Goal: Information Seeking & Learning: Learn about a topic

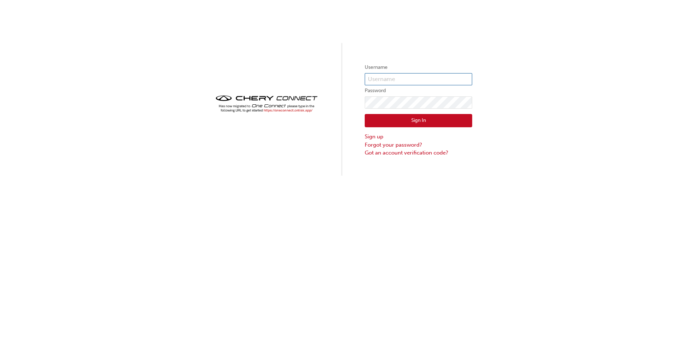
type input "CHAU0524"
click at [437, 123] on button "Sign In" at bounding box center [418, 121] width 107 height 14
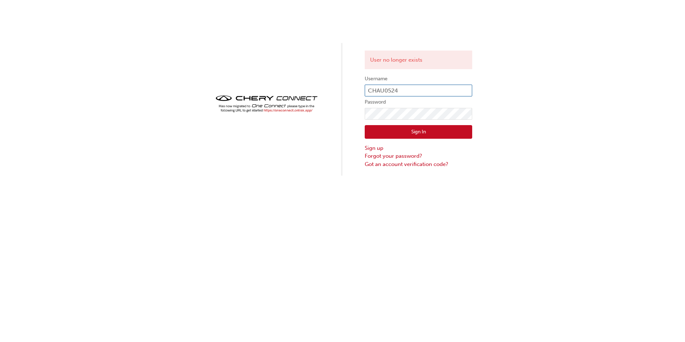
click at [445, 87] on input "CHAU0524" at bounding box center [418, 91] width 107 height 12
type input "19905"
click at [422, 137] on button "Sign In" at bounding box center [418, 132] width 107 height 14
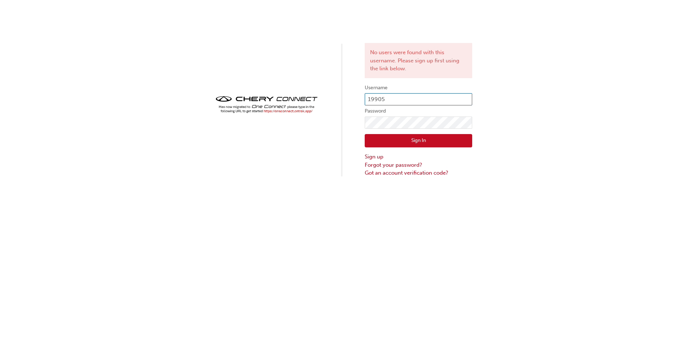
click at [407, 101] on input "19905" at bounding box center [418, 99] width 107 height 12
click at [322, 108] on div "No users were found with this username. Please sign up first using the link bel…" at bounding box center [342, 88] width 685 height 177
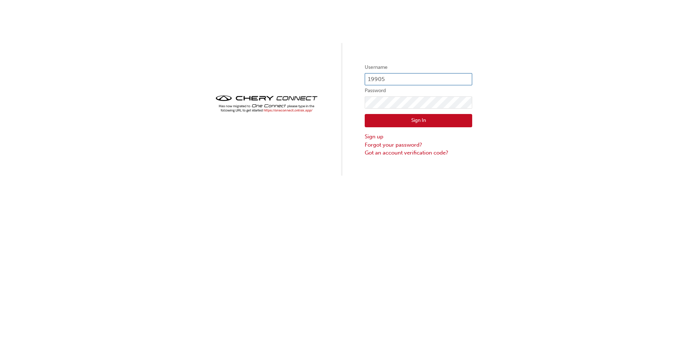
click at [404, 75] on input "19905" at bounding box center [418, 79] width 107 height 12
type input "OJAU315"
click at [417, 118] on button "Sign In" at bounding box center [418, 121] width 107 height 14
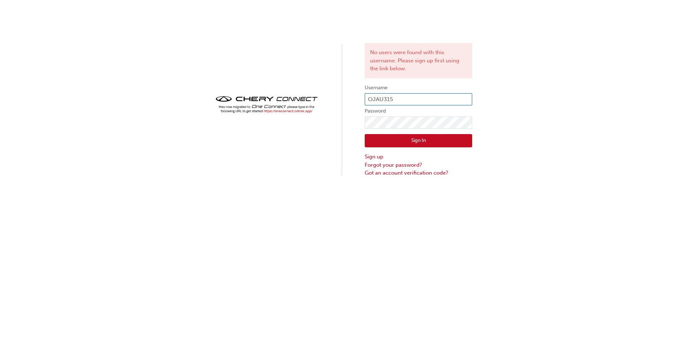
click at [416, 96] on input "OJAU315" at bounding box center [418, 99] width 107 height 12
type input "KAU86106I9"
click at [423, 138] on button "Sign In" at bounding box center [418, 141] width 107 height 14
click at [421, 101] on input "KAU86106I9" at bounding box center [418, 99] width 107 height 12
click at [414, 102] on input "KAU86106I9" at bounding box center [418, 99] width 107 height 12
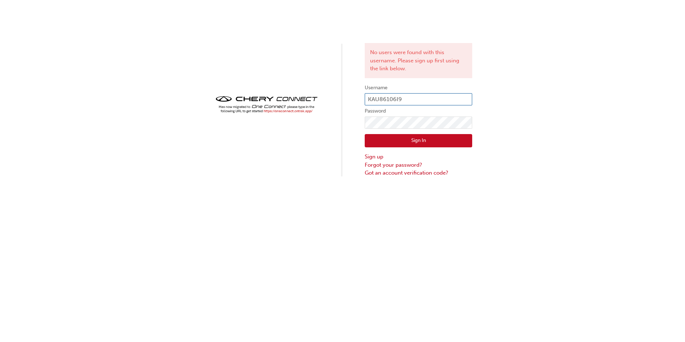
type input "CHAU0524"
click at [424, 141] on button "Sign In" at bounding box center [418, 141] width 107 height 14
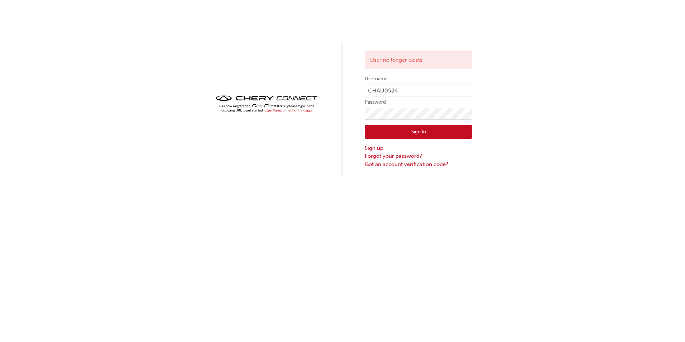
click at [506, 132] on div "User no longer exists Username CHAU0524 Password Sign In Sign up Forgot your pa…" at bounding box center [342, 88] width 685 height 176
click at [413, 85] on input "CHAU0524" at bounding box center [418, 91] width 107 height 12
type input "woodyhuriwai@johnhughes.com.au"
click at [344, 118] on div "User no longer exists Username woodyhuriwai@johnhughes.com.au Password Sign In …" at bounding box center [342, 88] width 685 height 176
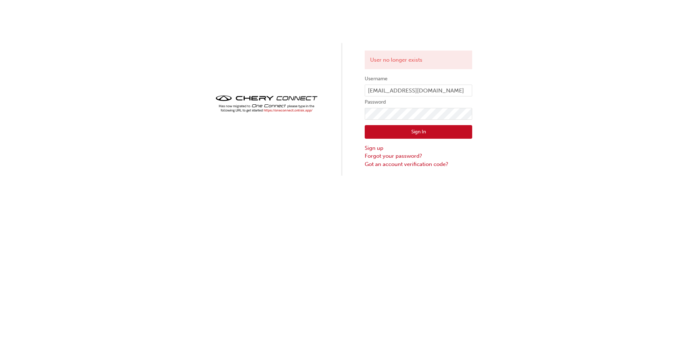
click at [378, 136] on button "Sign In" at bounding box center [418, 132] width 107 height 14
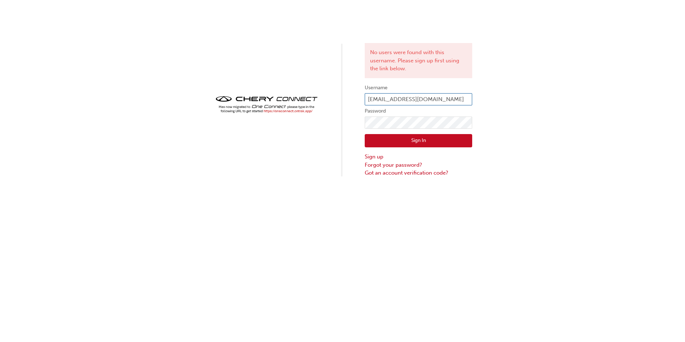
click at [465, 99] on input "woodyhuriwai@johnhughes.com.au" at bounding box center [418, 99] width 107 height 12
type input "CHAU0524"
click at [514, 123] on div "No users were found with this username. Please sign up first using the link bel…" at bounding box center [342, 88] width 685 height 177
click at [460, 140] on button "Sign In" at bounding box center [418, 141] width 107 height 14
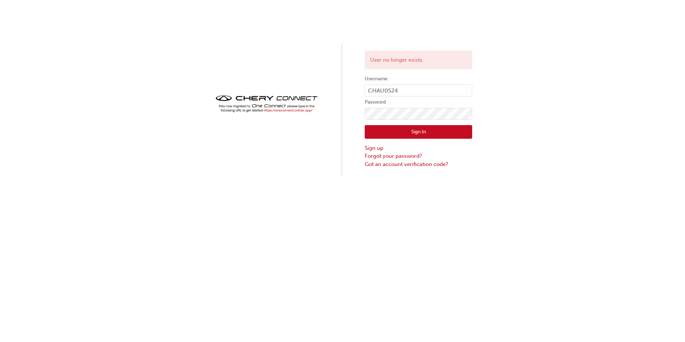
click at [531, 115] on div "User no longer exists Username CHAU0524 Password Sign In Sign up Forgot your pa…" at bounding box center [342, 88] width 685 height 176
click at [417, 129] on button "Sign In" at bounding box center [418, 132] width 107 height 14
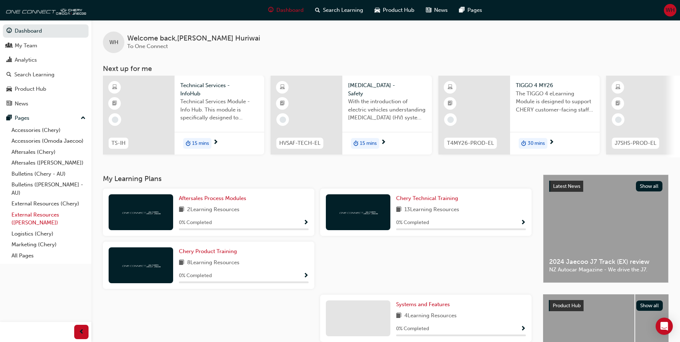
click at [31, 217] on link "External Resources (Omoda Jaecoo)" at bounding box center [49, 218] width 80 height 19
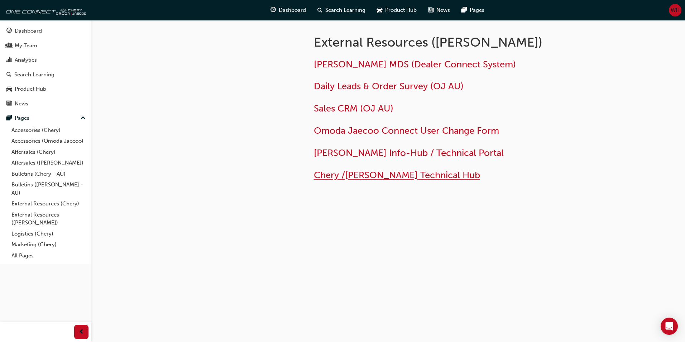
click at [391, 177] on span "Chery /Omoda Jaecoo Technical Hub" at bounding box center [397, 174] width 166 height 11
click at [76, 119] on div "Pages" at bounding box center [45, 118] width 78 height 9
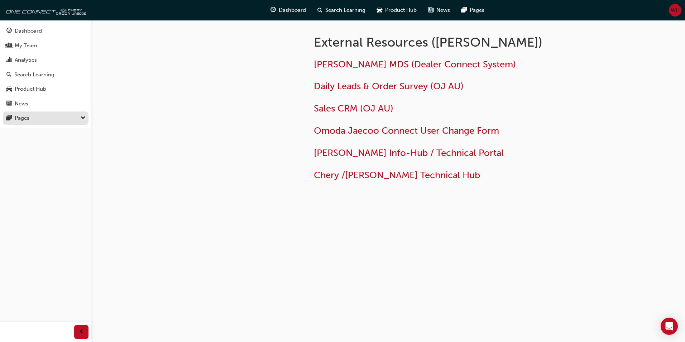
click at [76, 119] on div "Pages" at bounding box center [45, 118] width 78 height 9
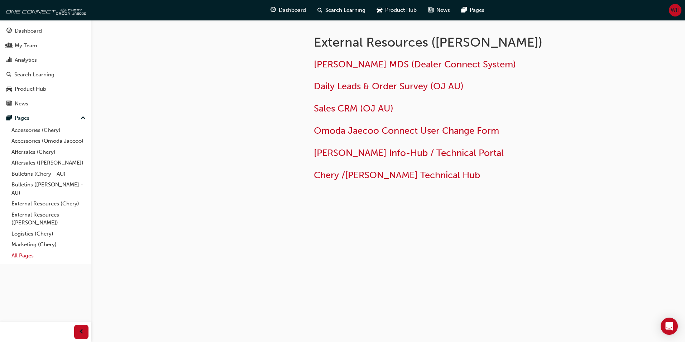
click at [25, 255] on link "All Pages" at bounding box center [49, 255] width 80 height 11
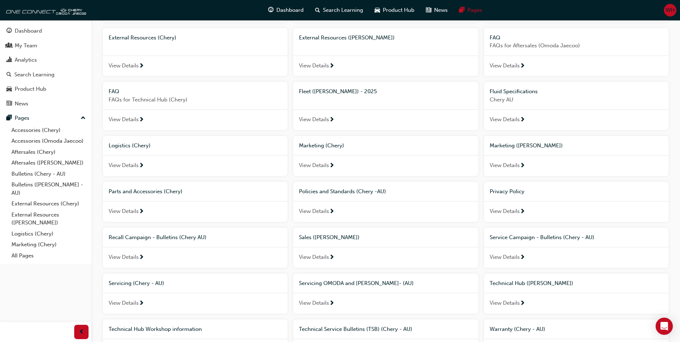
scroll to position [251, 0]
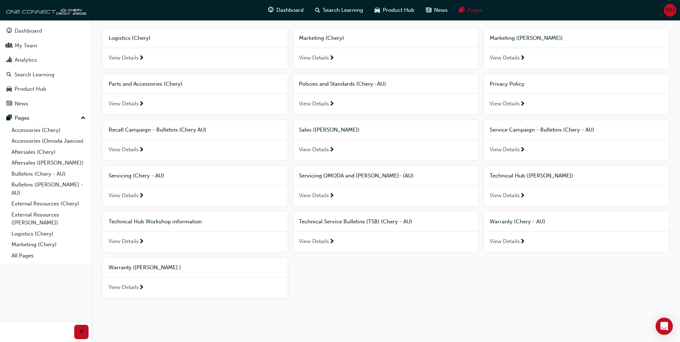
click at [137, 239] on span "View Details" at bounding box center [124, 241] width 30 height 8
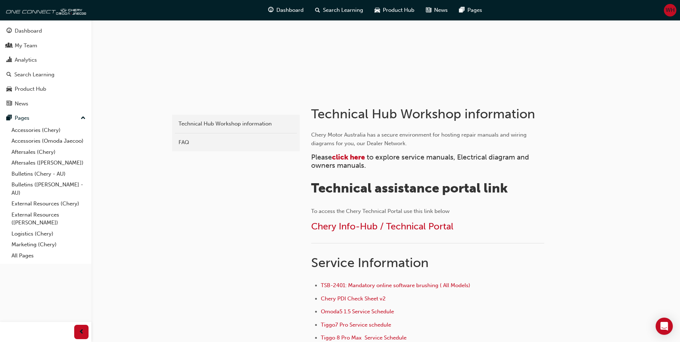
scroll to position [36, 0]
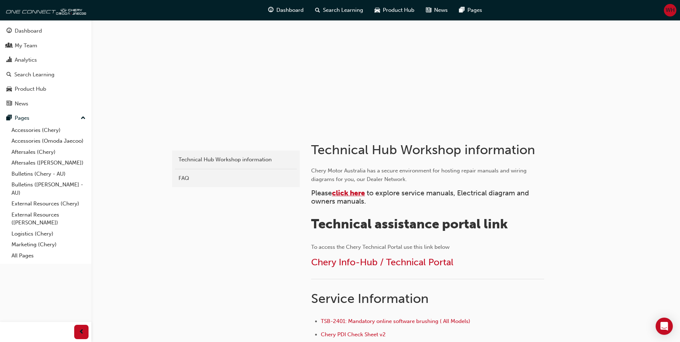
click at [358, 193] on span "click here" at bounding box center [348, 193] width 33 height 8
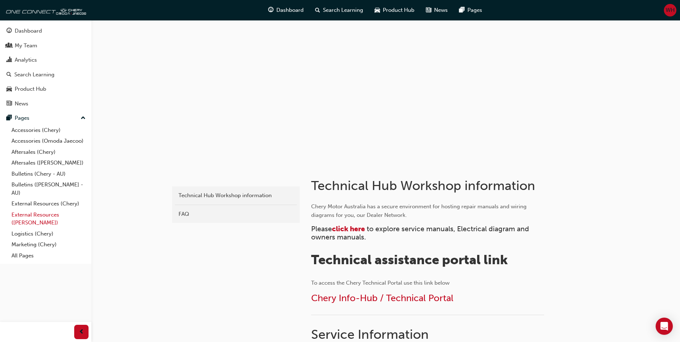
click at [43, 218] on link "External Resources ([PERSON_NAME])" at bounding box center [49, 218] width 80 height 19
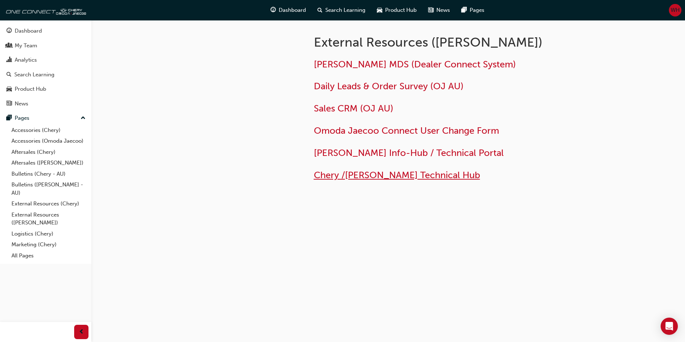
click at [358, 173] on span "Chery /[PERSON_NAME] Technical Hub" at bounding box center [397, 174] width 166 height 11
